Goal: Task Accomplishment & Management: Manage account settings

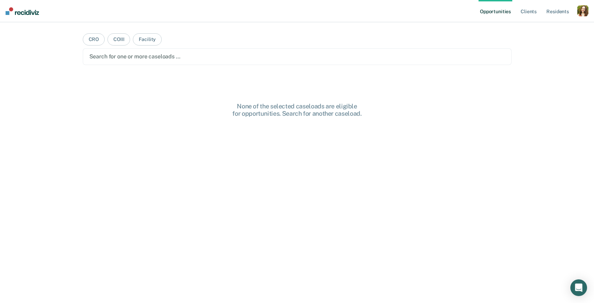
click at [578, 13] on div "button" at bounding box center [582, 10] width 11 height 11
click at [540, 28] on link "Profile" at bounding box center [554, 28] width 56 height 6
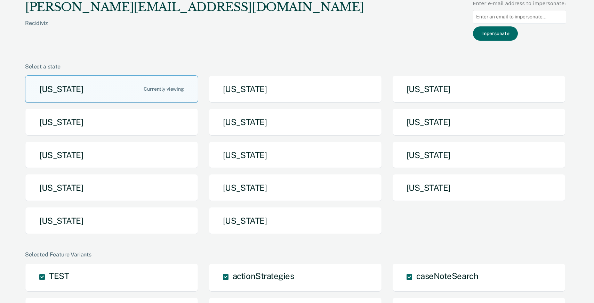
click at [518, 18] on input at bounding box center [519, 17] width 93 height 14
paste input "[PERSON_NAME][EMAIL_ADDRESS][PERSON_NAME][DOMAIN_NAME]"
type input "[PERSON_NAME][EMAIL_ADDRESS][PERSON_NAME][DOMAIN_NAME]"
click at [502, 32] on button "Impersonate" at bounding box center [495, 33] width 45 height 14
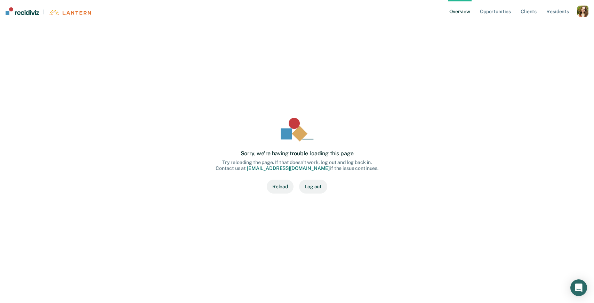
click at [582, 12] on div "button" at bounding box center [582, 11] width 11 height 11
click at [543, 28] on link "Profile" at bounding box center [554, 28] width 56 height 6
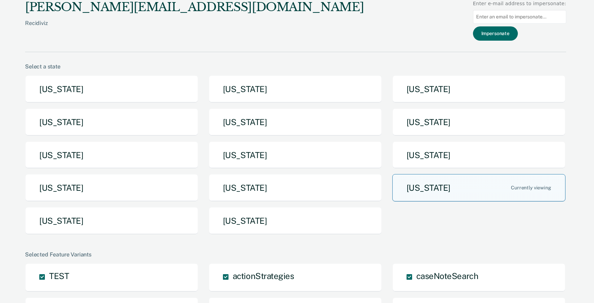
click at [423, 183] on button "[US_STATE]" at bounding box center [478, 187] width 173 height 27
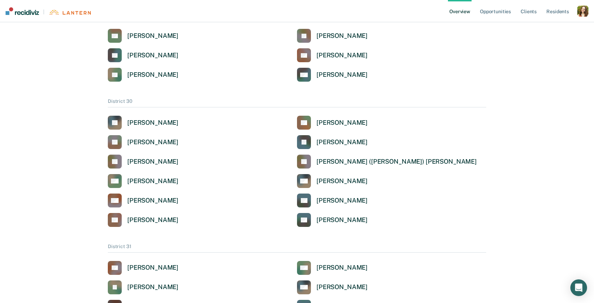
scroll to position [331, 0]
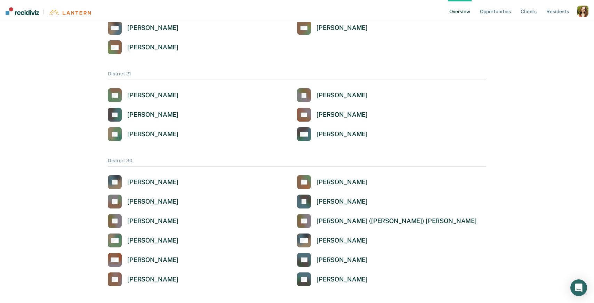
click at [586, 10] on div "button" at bounding box center [582, 11] width 11 height 11
click at [534, 21] on div "Profile How it works Go to Pathways Log Out" at bounding box center [554, 40] width 67 height 43
click at [535, 26] on link "Profile" at bounding box center [554, 28] width 56 height 6
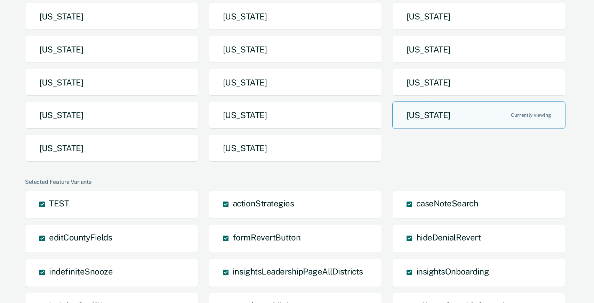
scroll to position [71, 0]
